Goal: Information Seeking & Learning: Learn about a topic

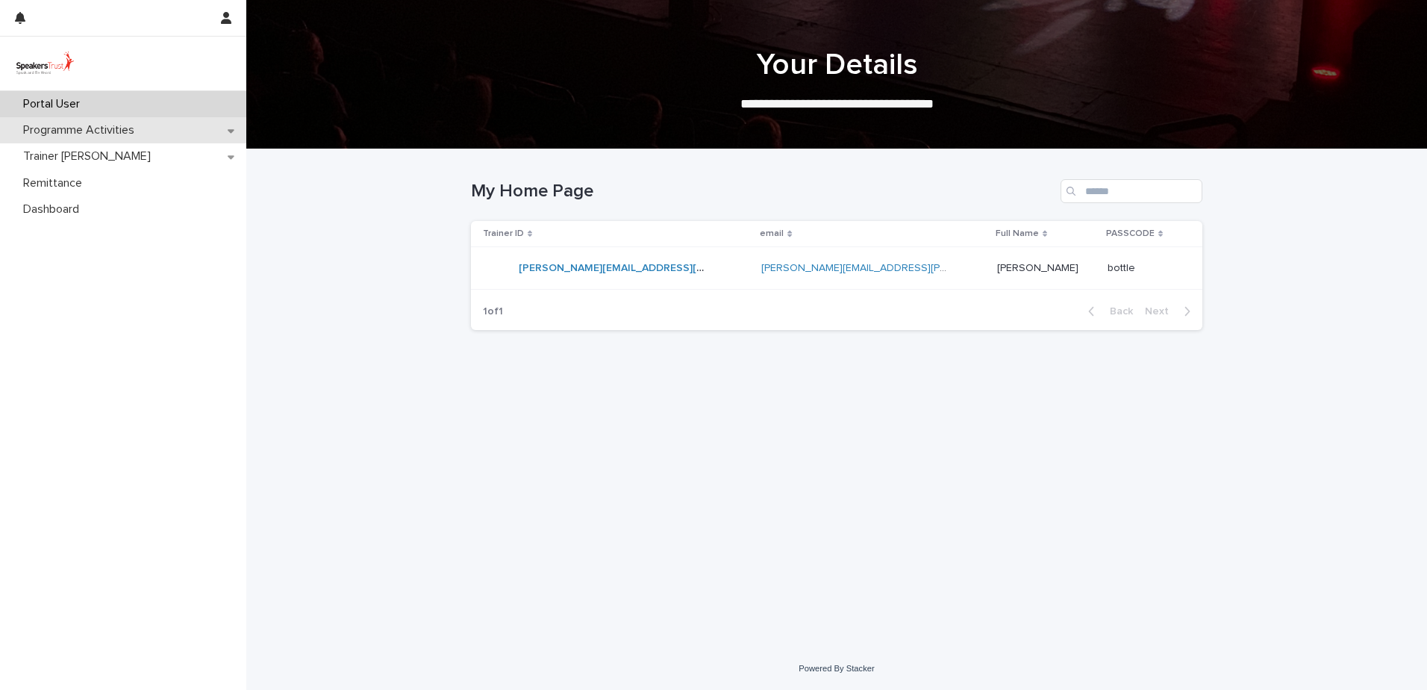
click at [87, 137] on p "Programme Activities" at bounding box center [81, 130] width 129 height 14
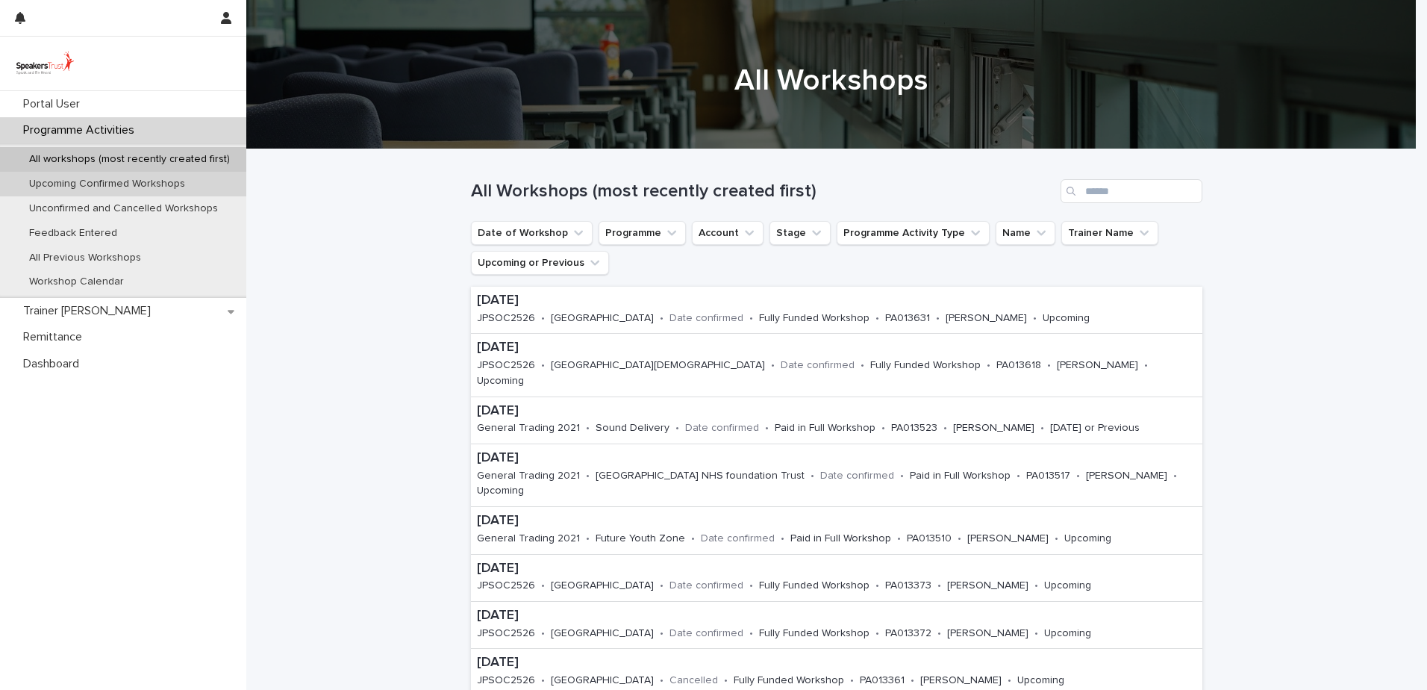
click at [98, 183] on p "Upcoming Confirmed Workshops" at bounding box center [107, 184] width 180 height 13
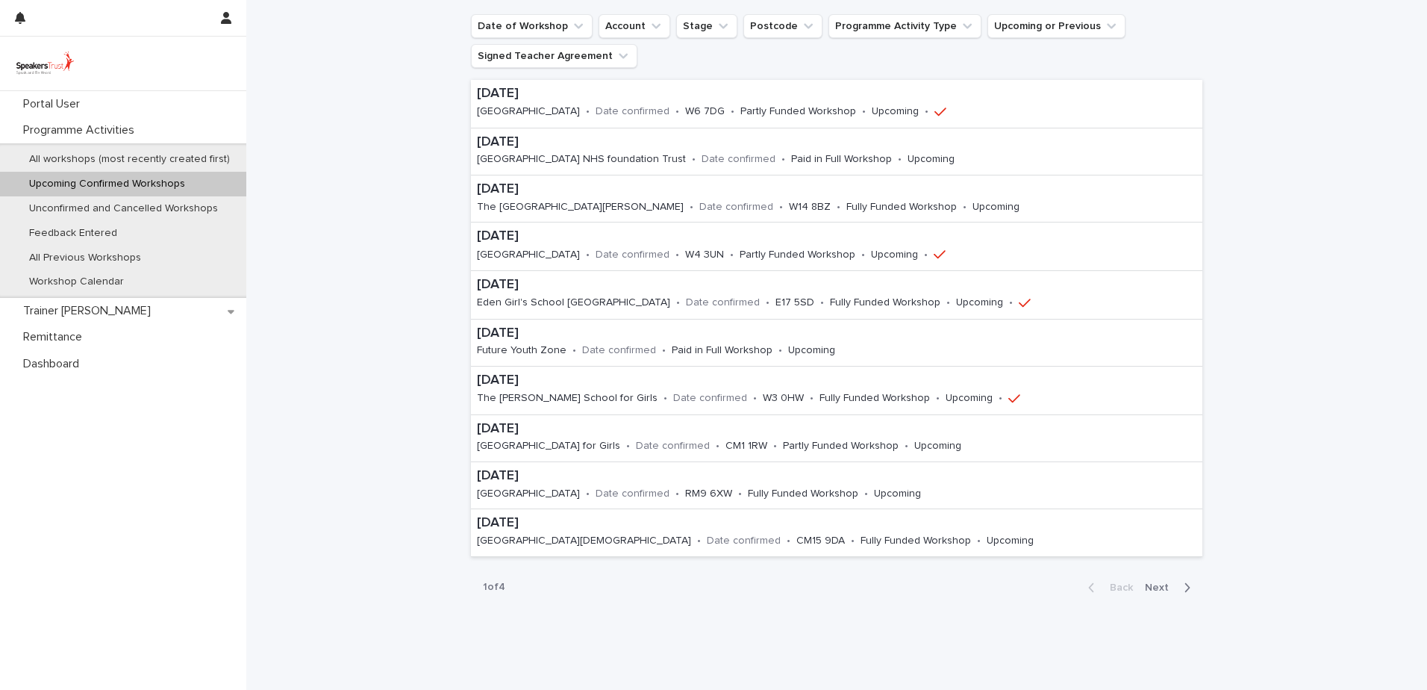
scroll to position [240, 0]
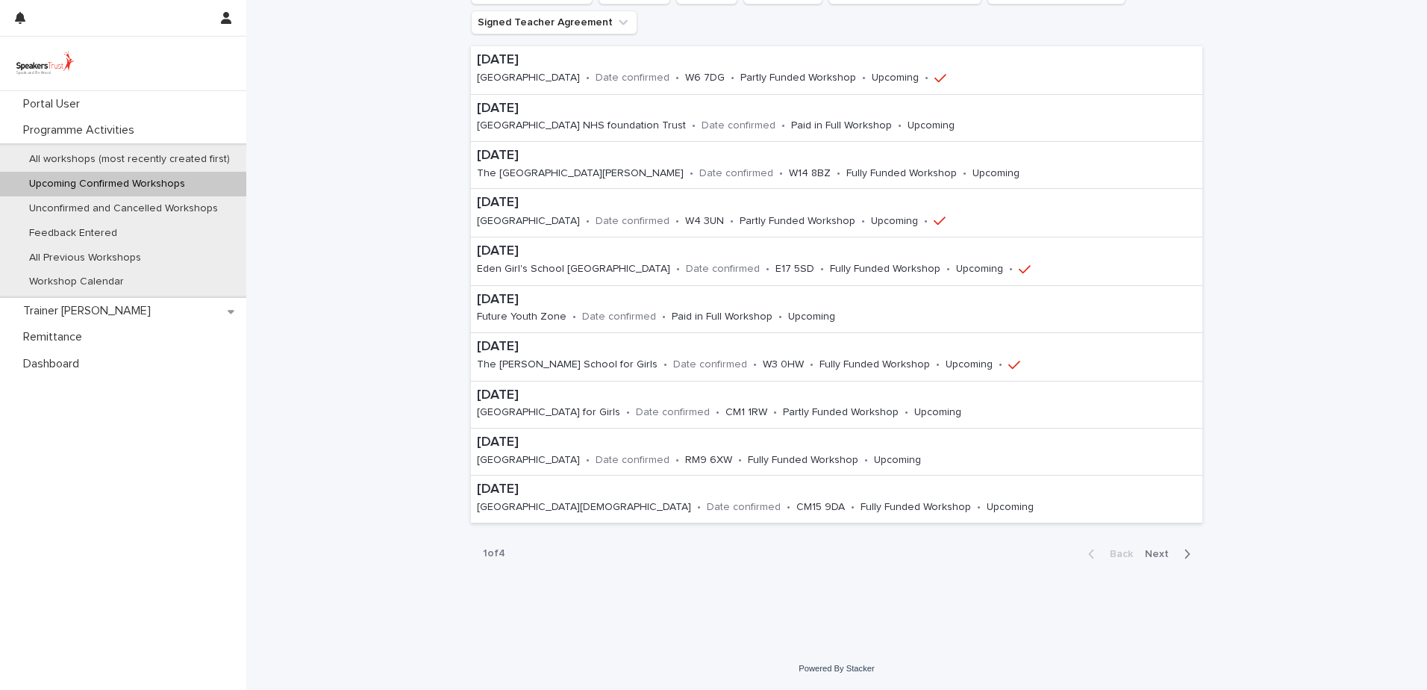
click at [1163, 557] on span "Next" at bounding box center [1161, 554] width 33 height 10
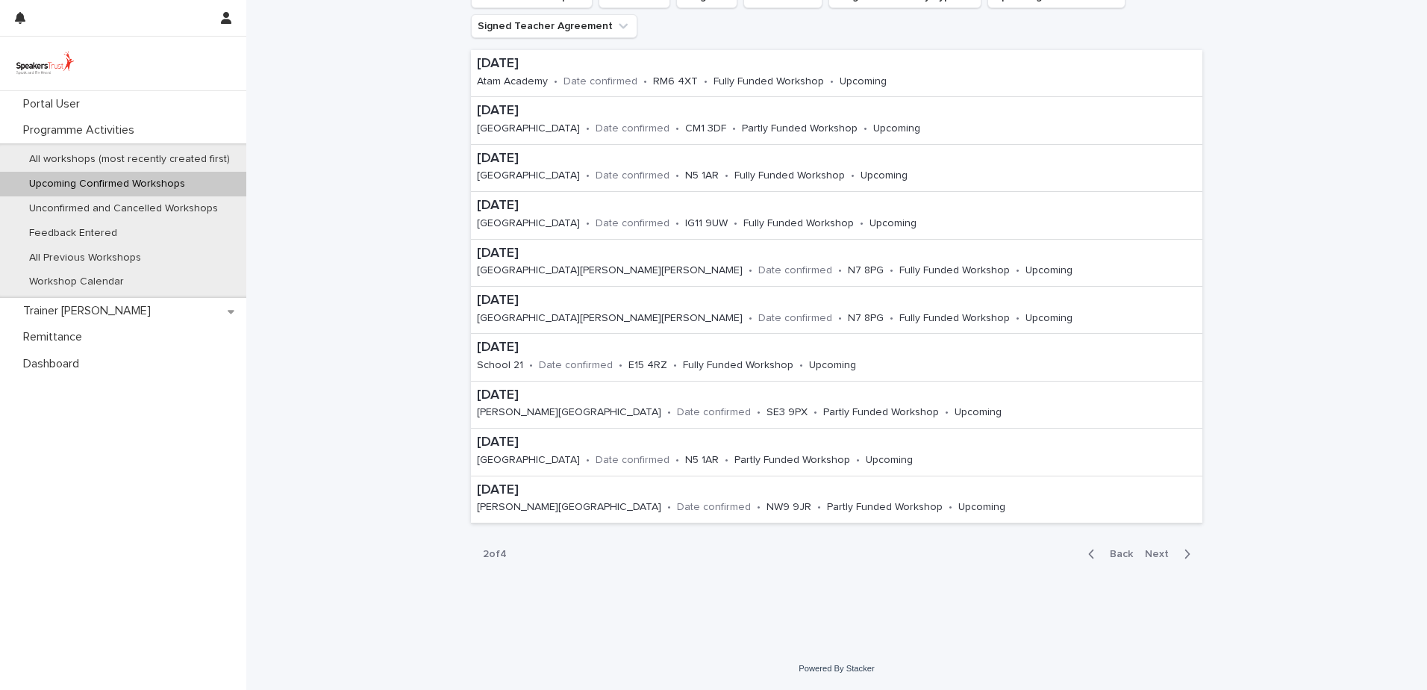
scroll to position [237, 0]
click at [1147, 555] on span "Next" at bounding box center [1161, 554] width 33 height 10
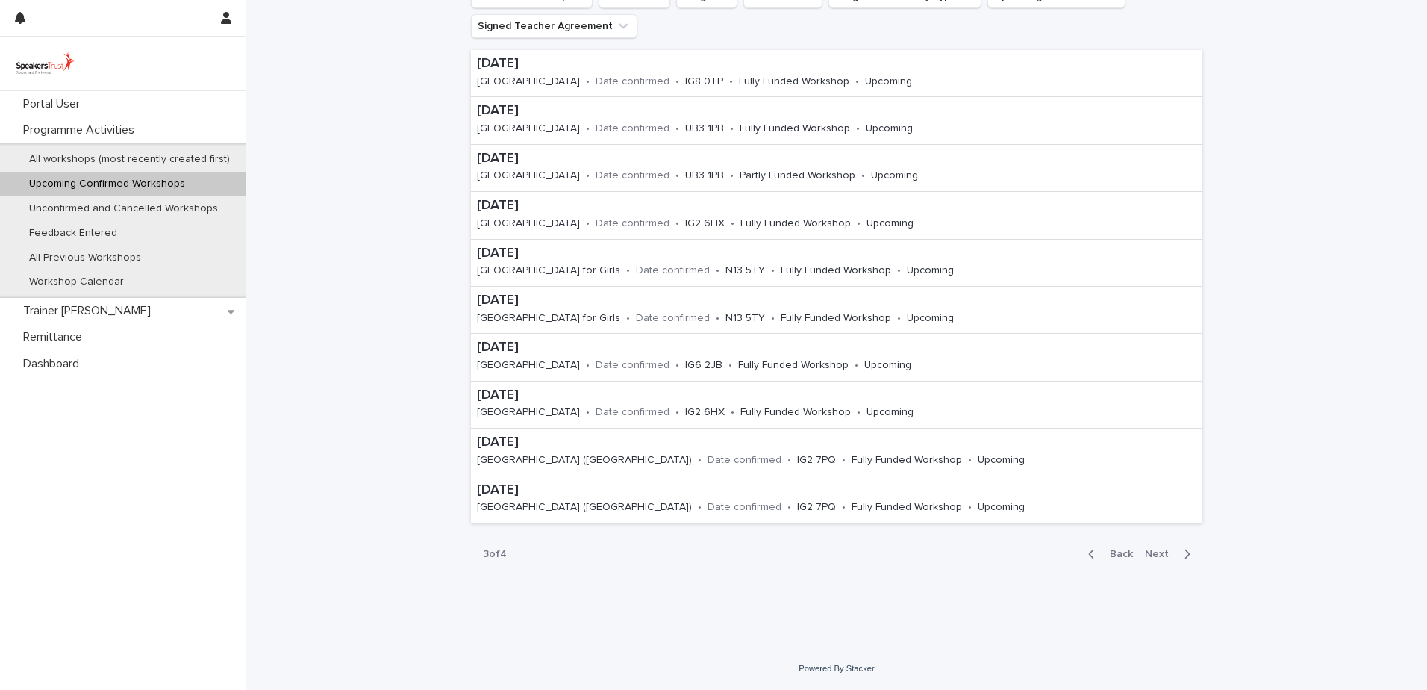
click at [1156, 554] on span "Next" at bounding box center [1161, 554] width 33 height 10
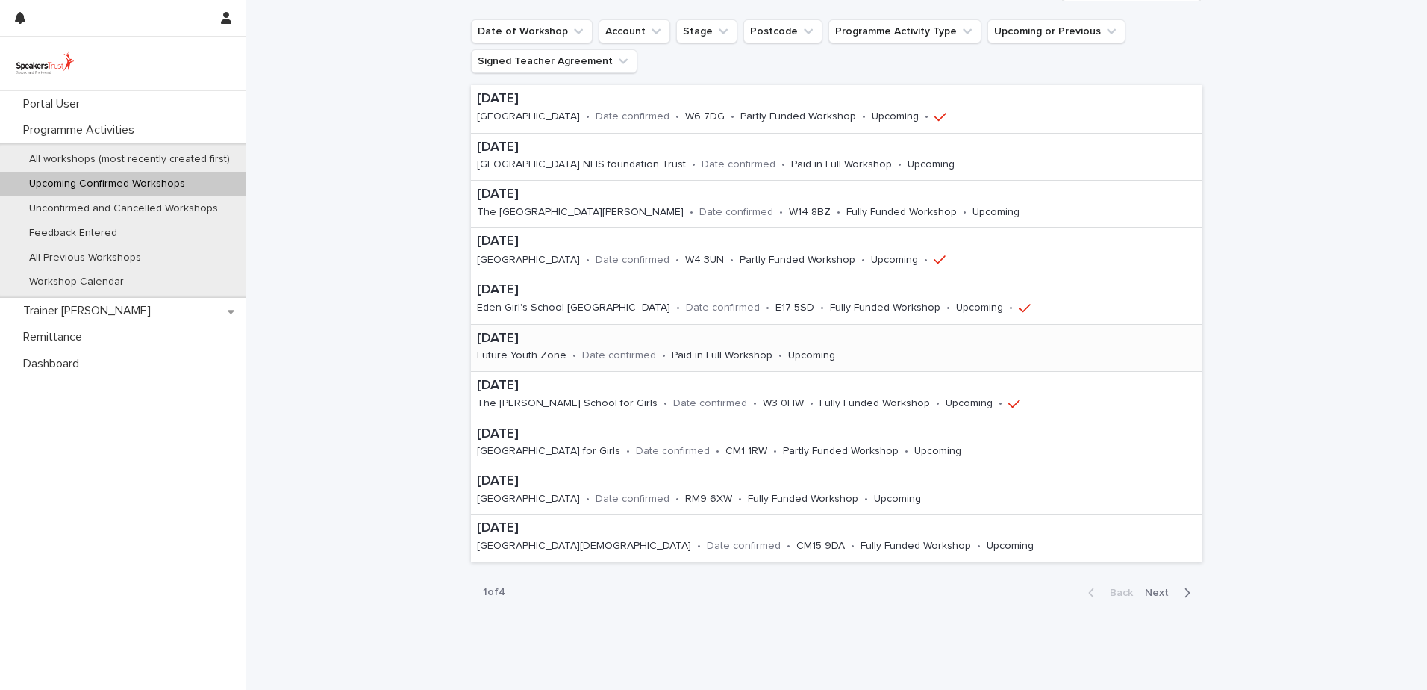
scroll to position [224, 0]
